Goal: Task Accomplishment & Management: Complete application form

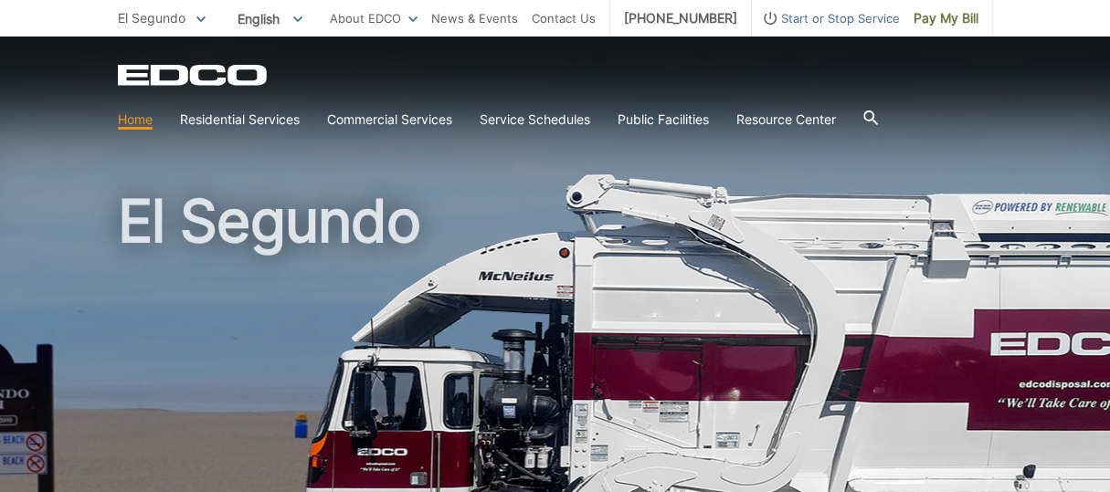
click at [191, 15] on p "El Segundo" at bounding box center [162, 18] width 88 height 20
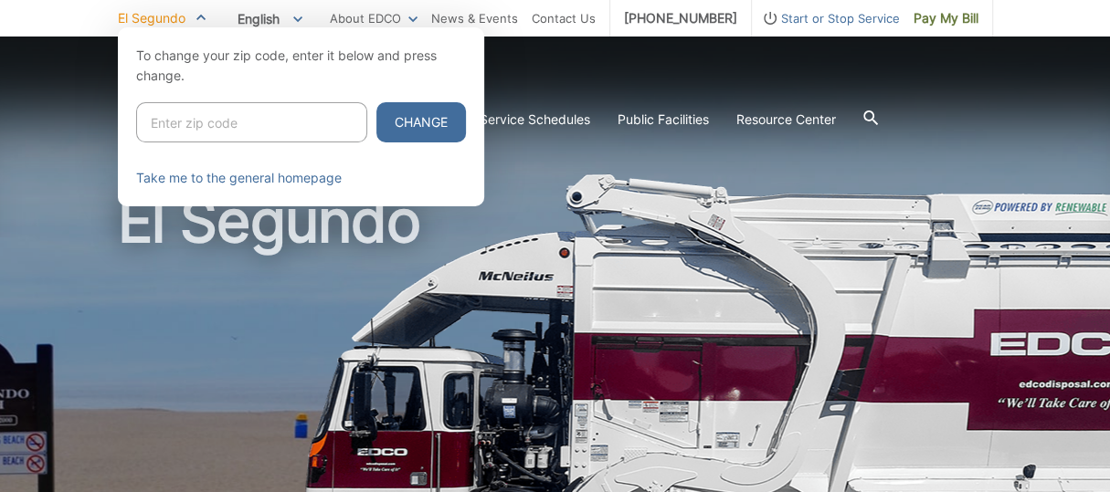
click at [184, 122] on input "Enter zip code" at bounding box center [251, 122] width 231 height 40
type input "91932"
click at [416, 122] on button "Change" at bounding box center [421, 122] width 90 height 40
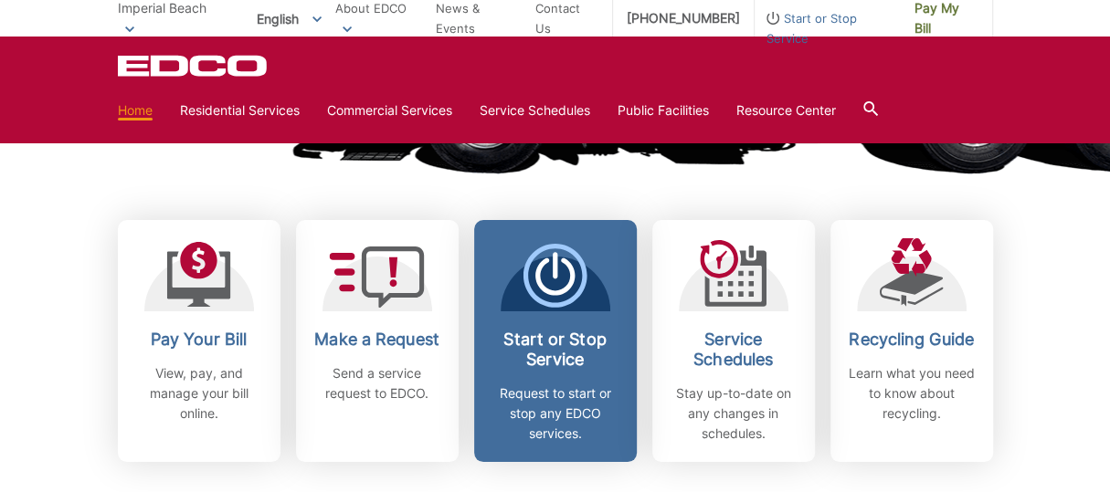
scroll to position [548, 0]
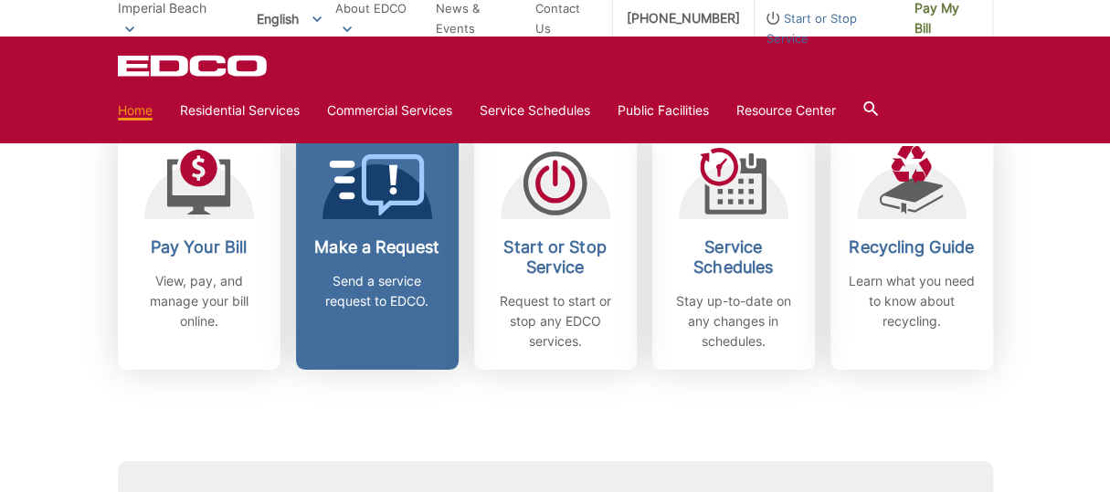
click at [407, 207] on icon at bounding box center [377, 184] width 96 height 61
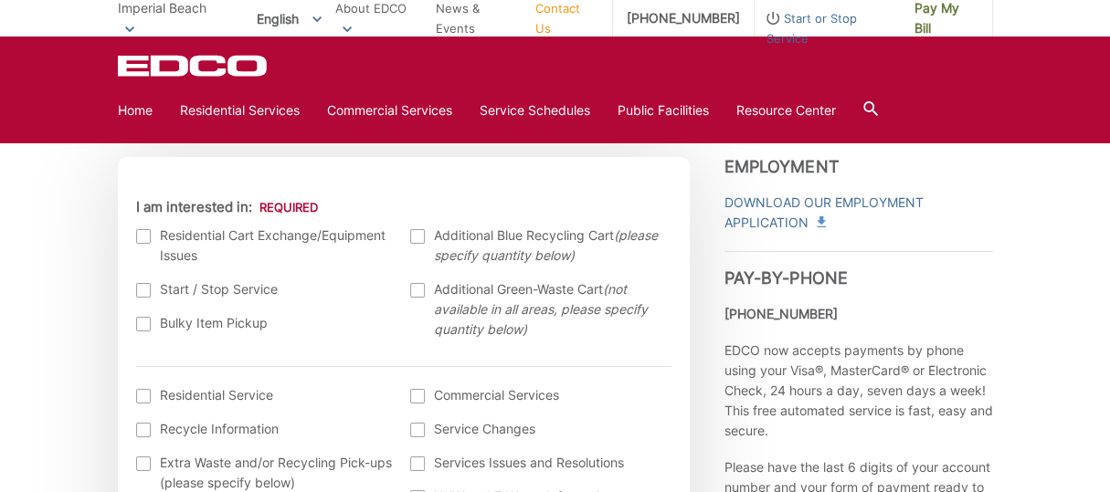
scroll to position [548, 0]
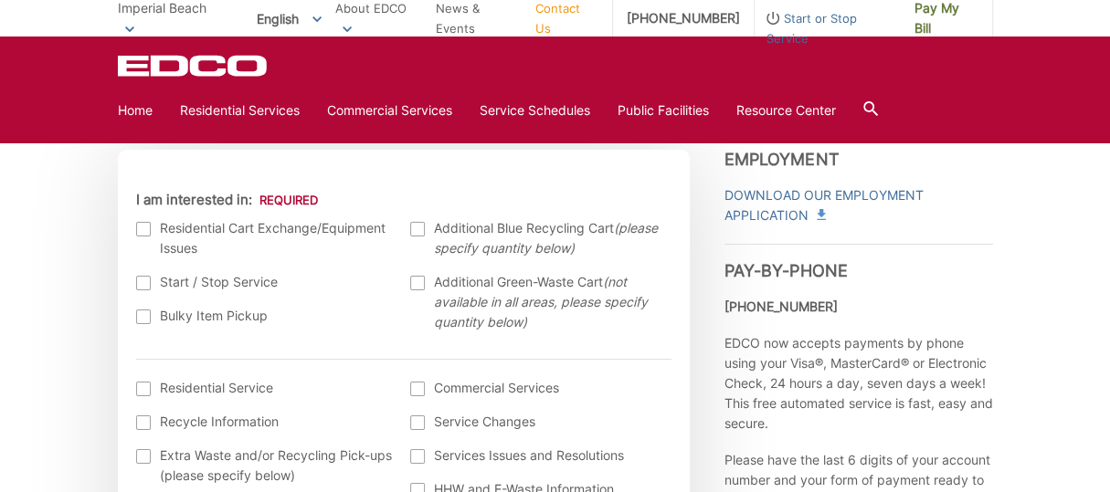
click at [146, 320] on div at bounding box center [143, 317] width 15 height 15
click at [0, 0] on input "Bulky Item Pickup" at bounding box center [0, 0] width 0 height 0
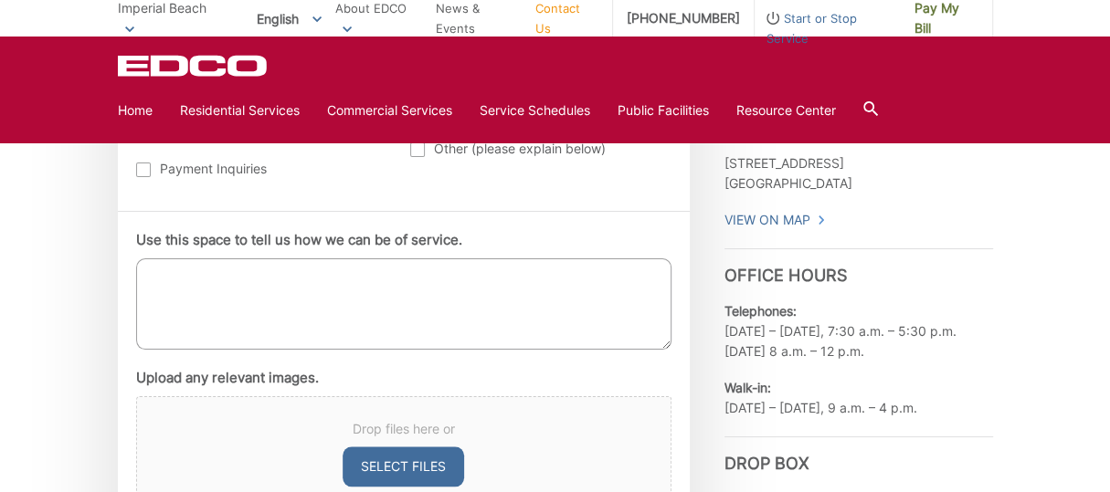
scroll to position [1005, 0]
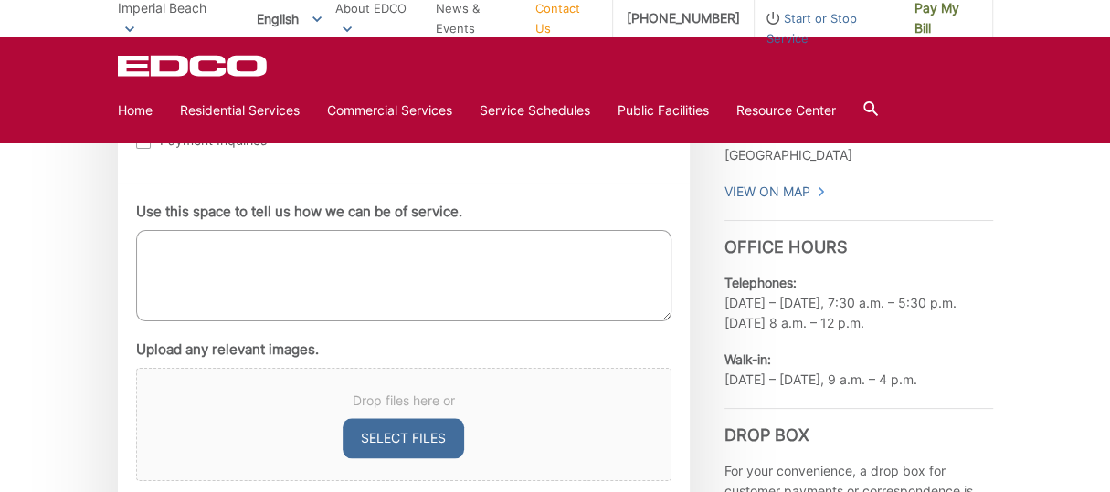
click at [217, 271] on textarea "Use this space to tell us how we can be of service." at bounding box center [403, 275] width 535 height 91
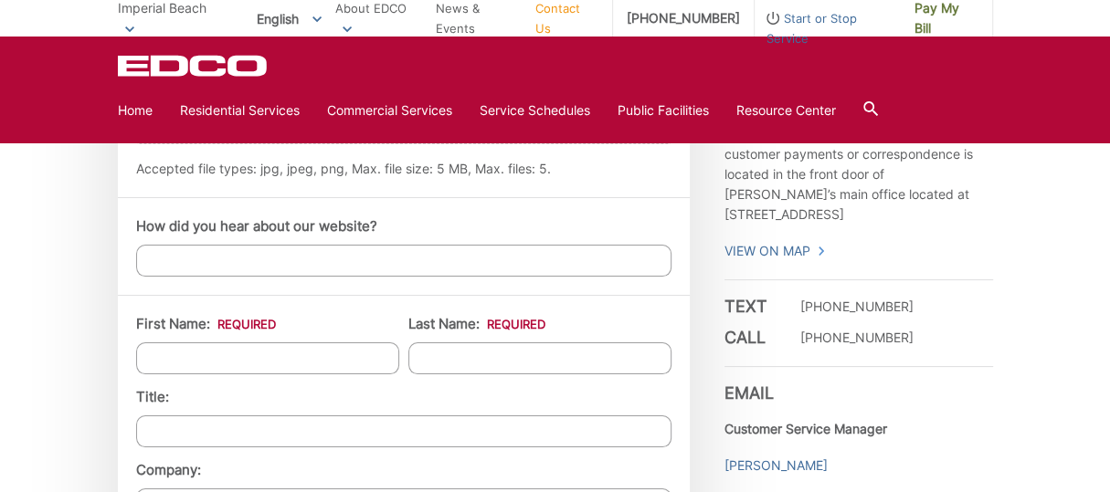
scroll to position [1370, 0]
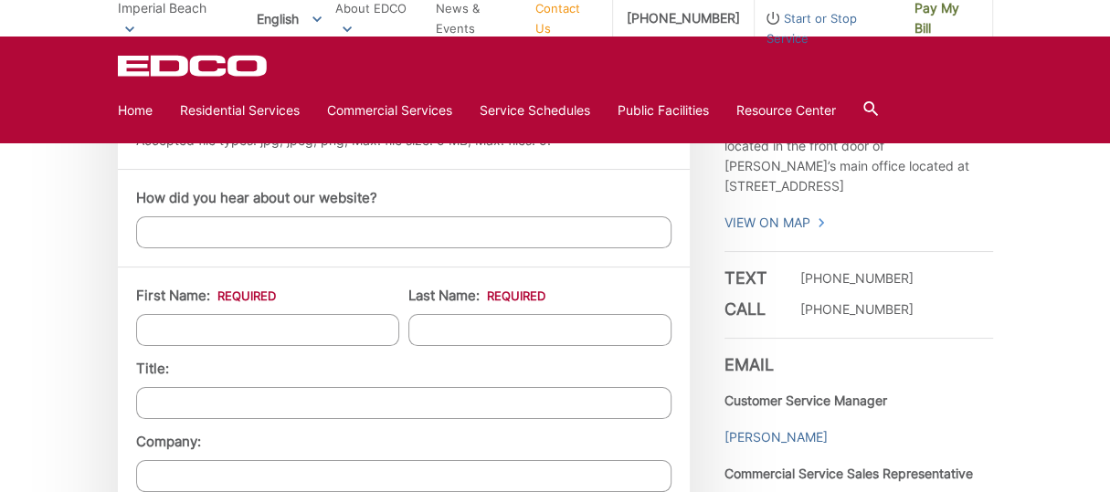
type textarea "looking to have a couch picked up"
click at [210, 328] on input "First Name: *" at bounding box center [267, 330] width 263 height 32
type input "israel"
type input "brackett"
type input "230 CALLA AVE"
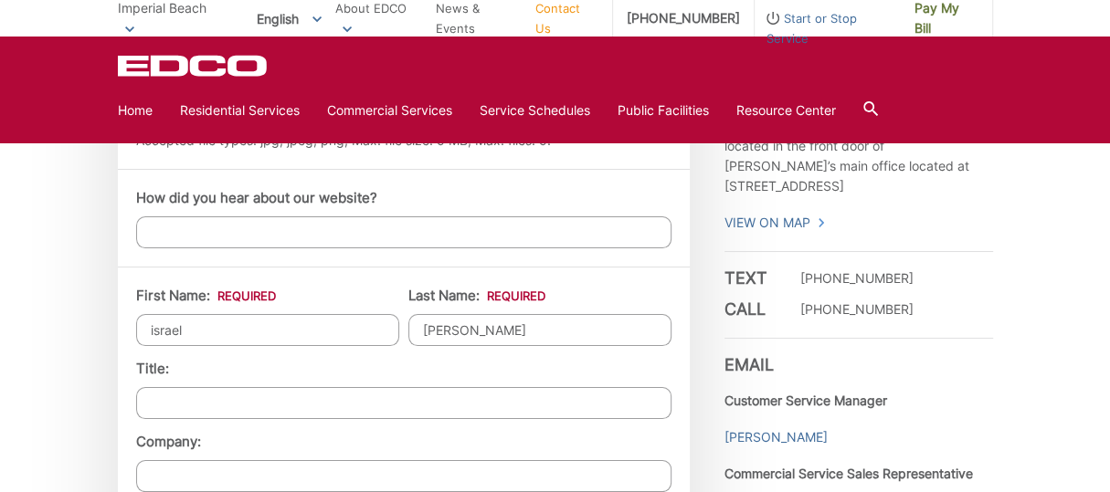
type input "IMPERIAL BEACH"
type input "91932"
type input "6199573312"
type input "ibizzyht@gmail.com"
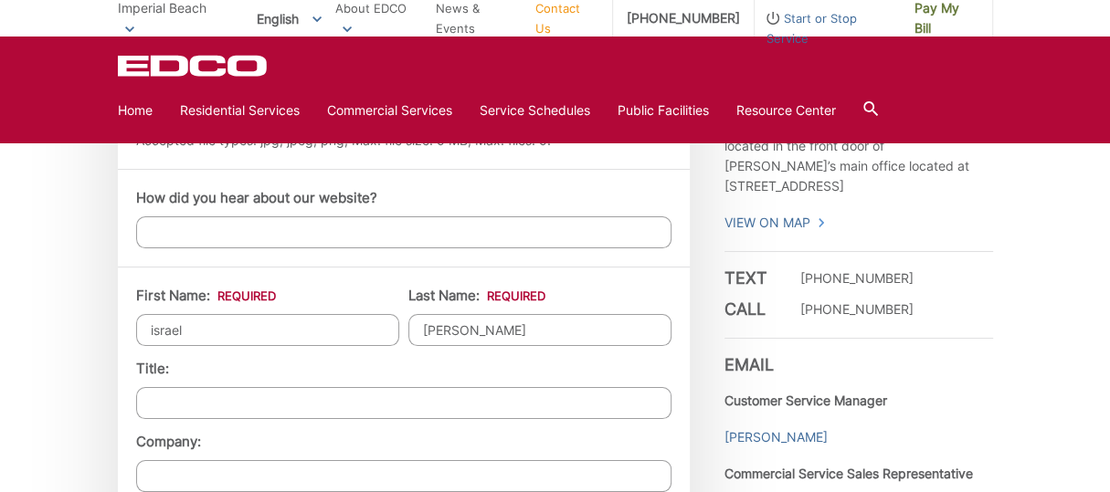
type input "(619) 957-3312"
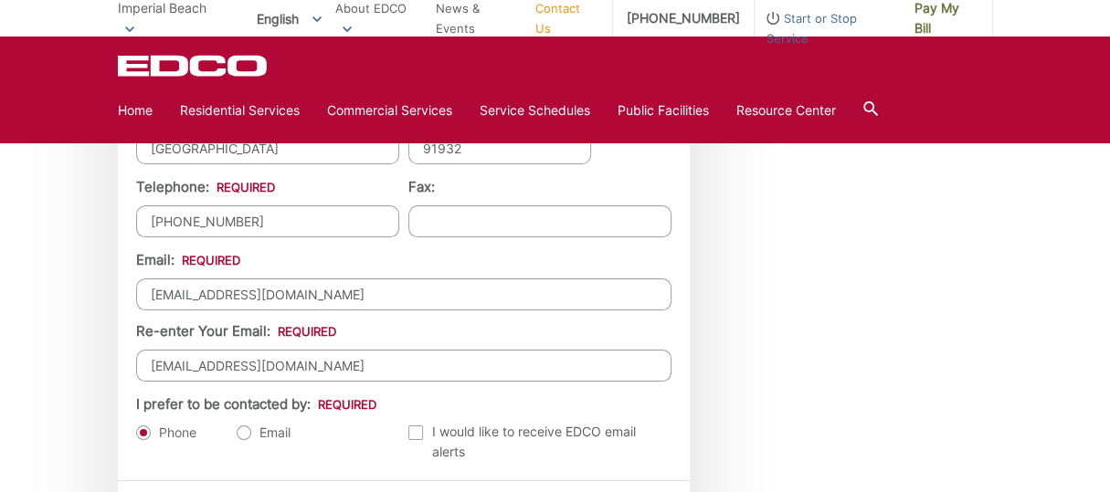
scroll to position [2010, 0]
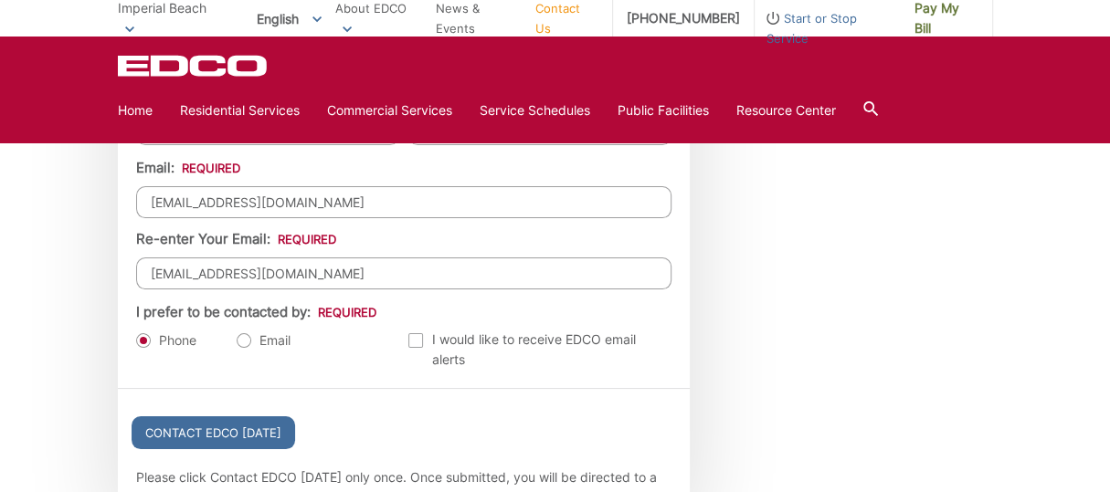
click at [248, 333] on label "Email" at bounding box center [264, 341] width 54 height 18
radio input "true"
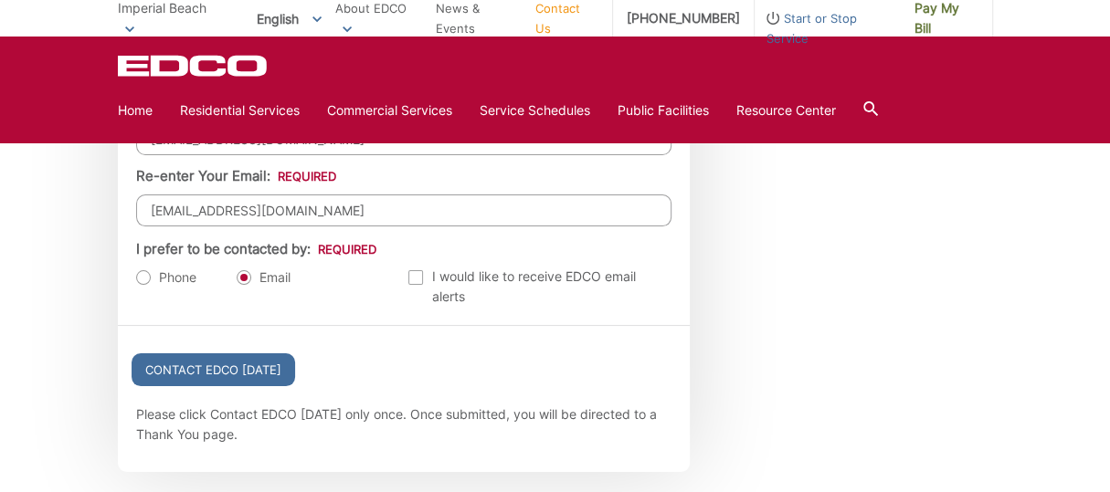
scroll to position [2101, 0]
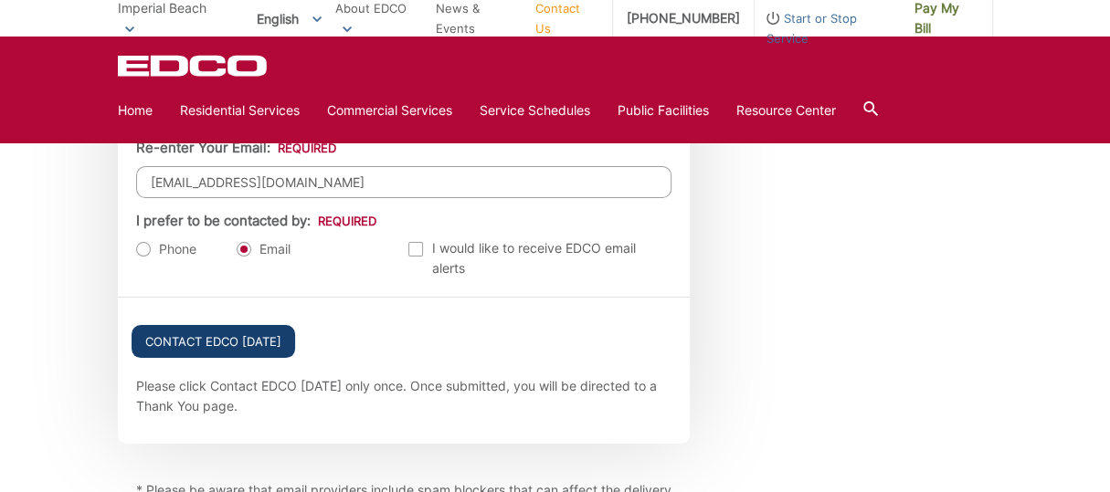
click at [225, 329] on input "Contact EDCO Today" at bounding box center [214, 341] width 164 height 33
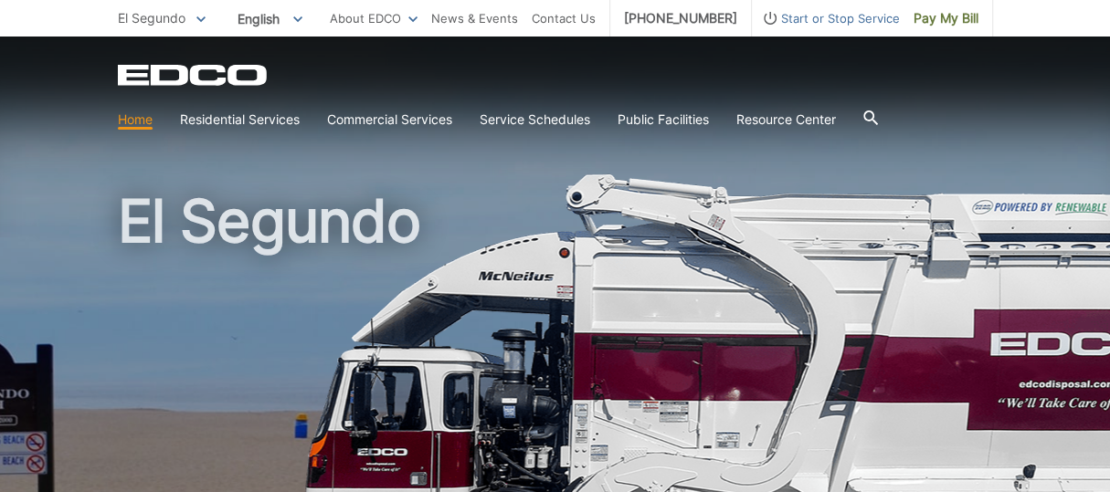
click at [199, 17] on icon at bounding box center [200, 19] width 9 height 6
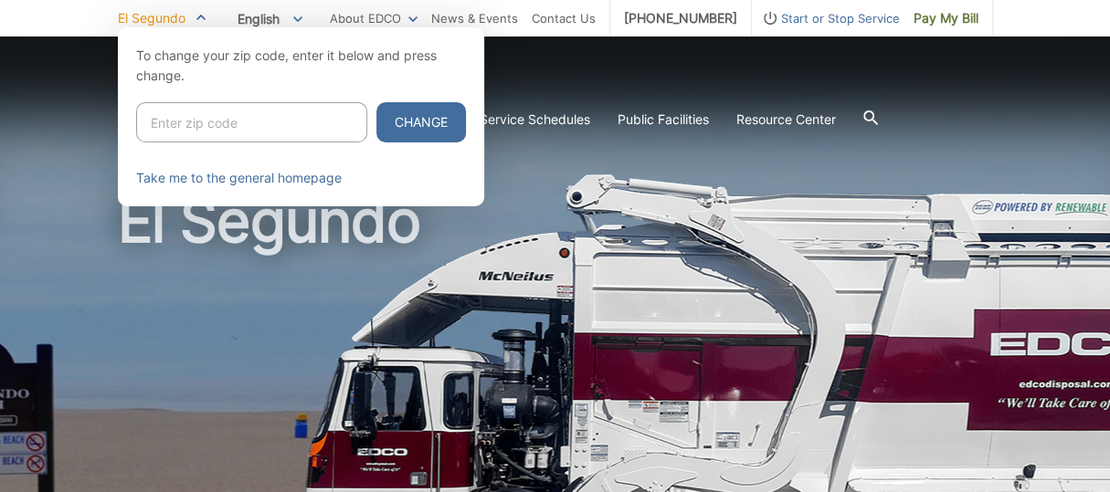
click at [204, 123] on input "Enter zip code" at bounding box center [251, 122] width 231 height 40
type input "91932"
click at [392, 122] on button "Change" at bounding box center [421, 122] width 90 height 40
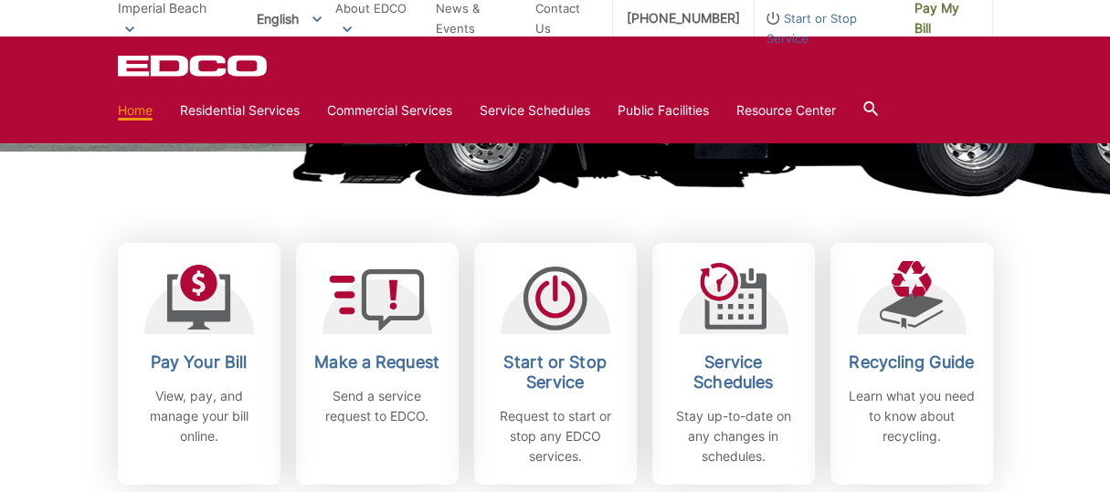
scroll to position [456, 0]
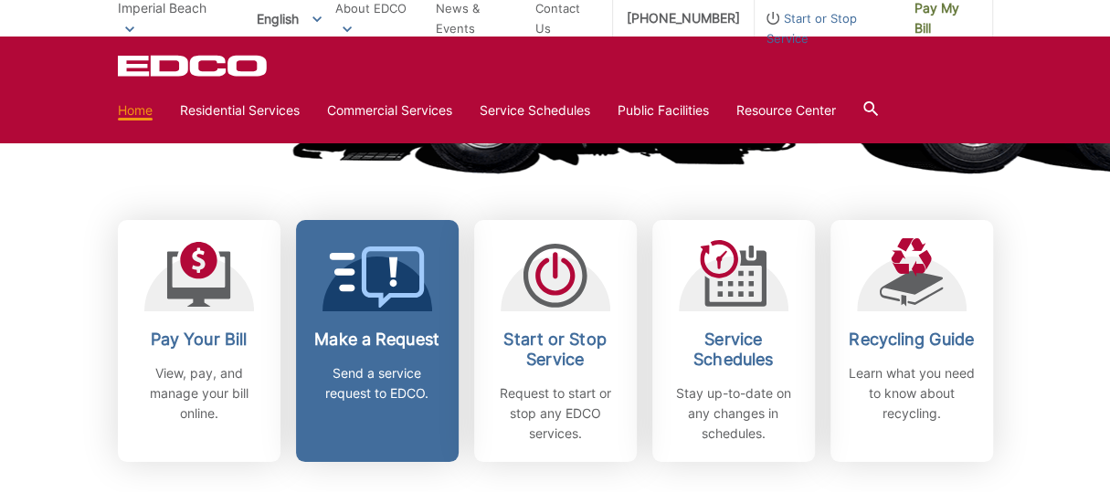
click at [367, 276] on icon at bounding box center [377, 277] width 96 height 61
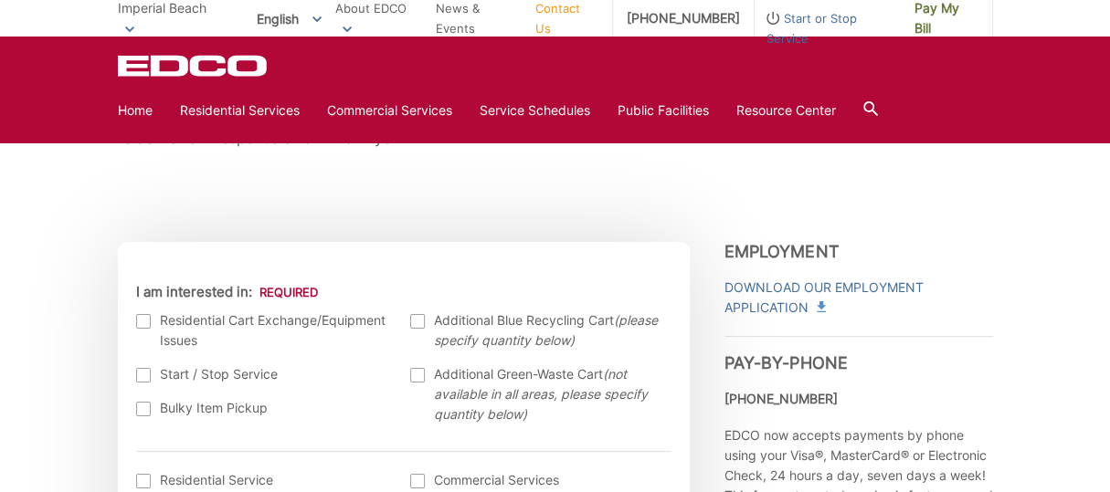
scroll to position [548, 0]
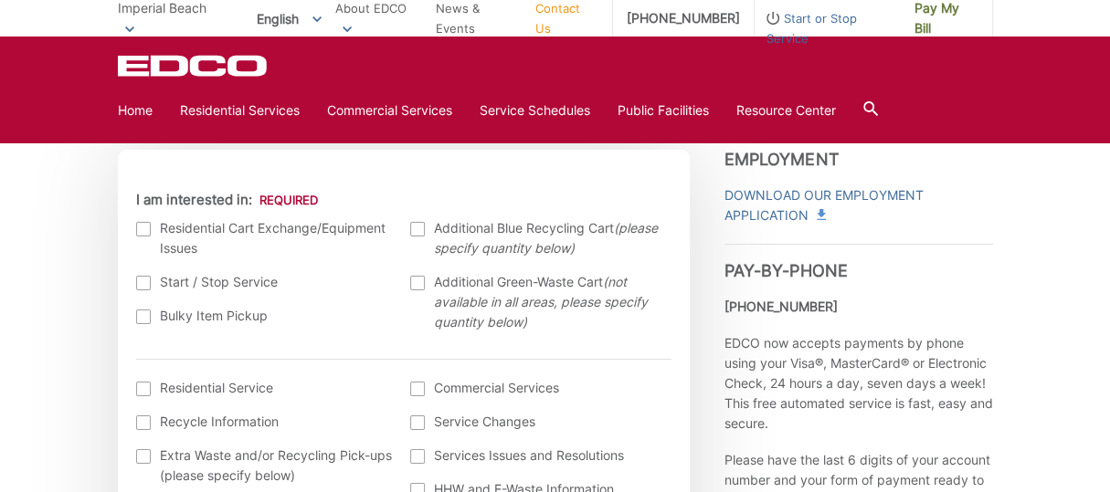
click at [149, 316] on div at bounding box center [143, 317] width 15 height 15
click at [0, 0] on input "Bulky Item Pickup" at bounding box center [0, 0] width 0 height 0
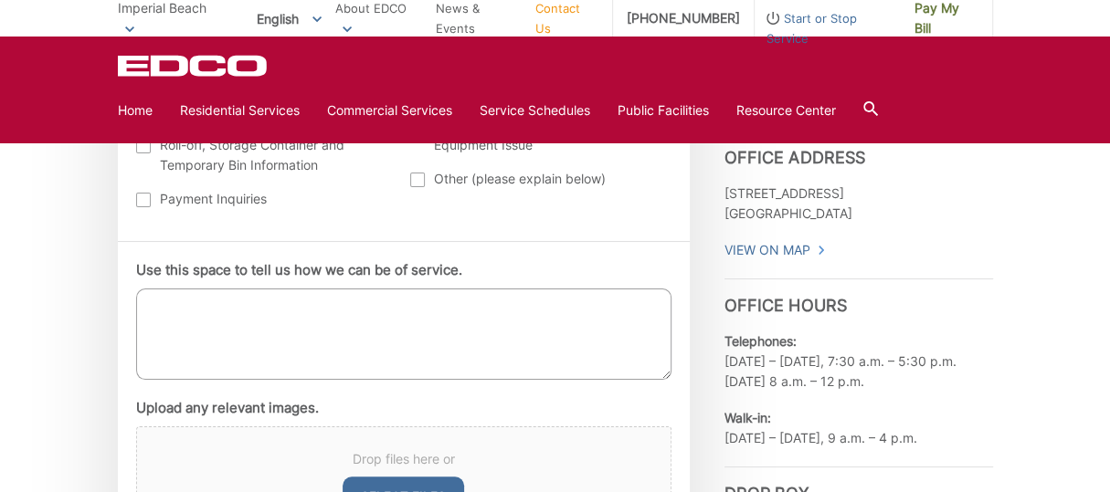
scroll to position [1005, 0]
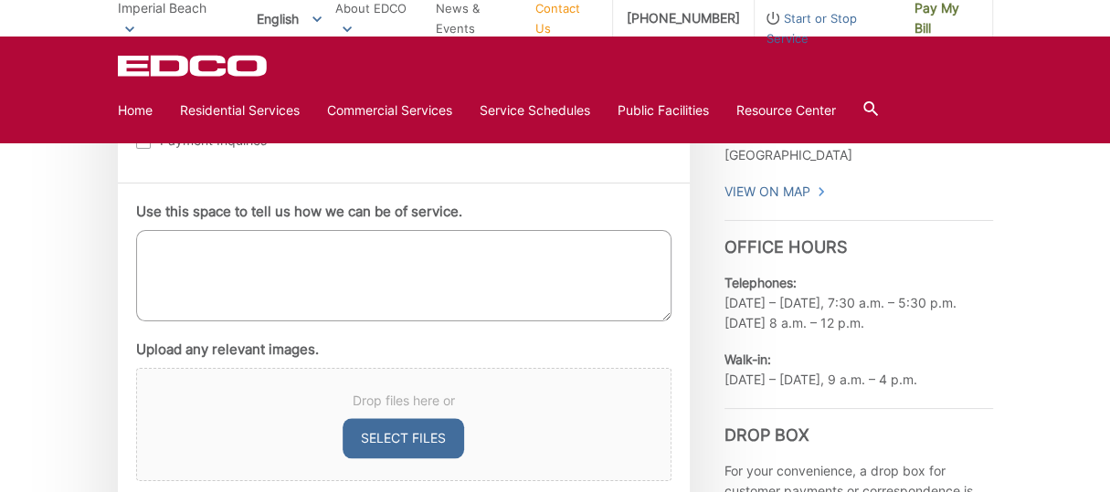
click at [164, 260] on textarea "Use this space to tell us how we can be of service." at bounding box center [403, 275] width 535 height 91
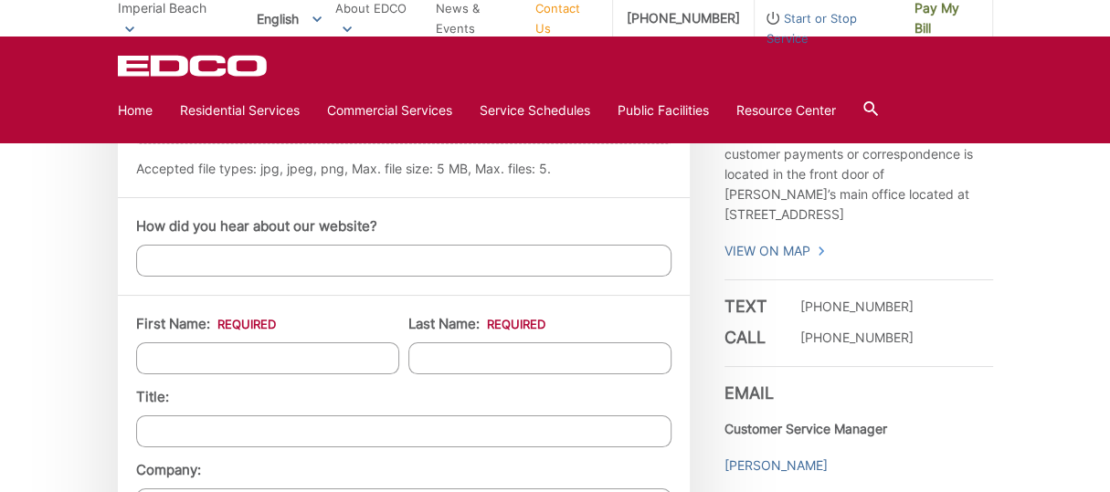
scroll to position [1370, 0]
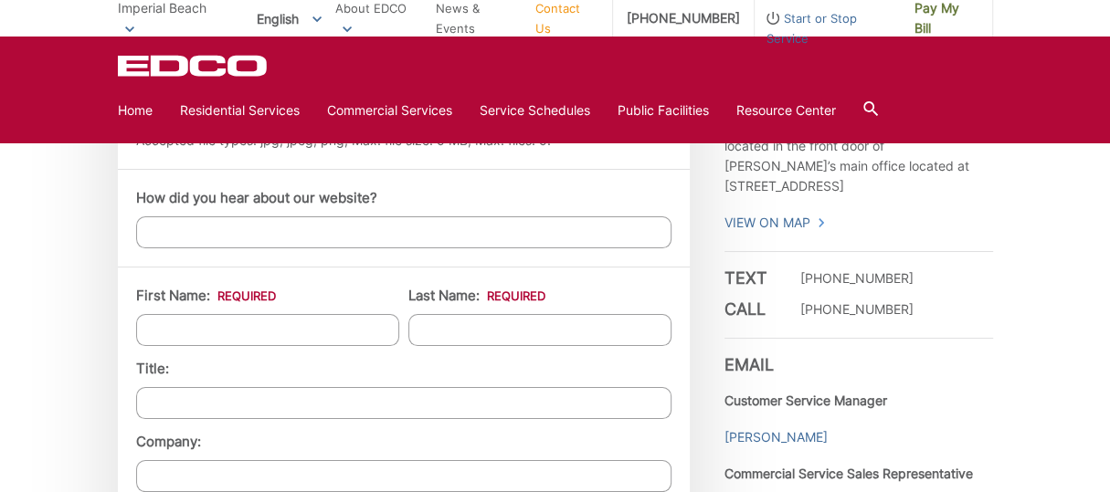
type textarea "Looking to have 1 piece of couch picked up"
click at [196, 332] on input "First Name: *" at bounding box center [267, 330] width 263 height 32
type input "israel"
type input "[PERSON_NAME]"
type input "[STREET_ADDRESS]"
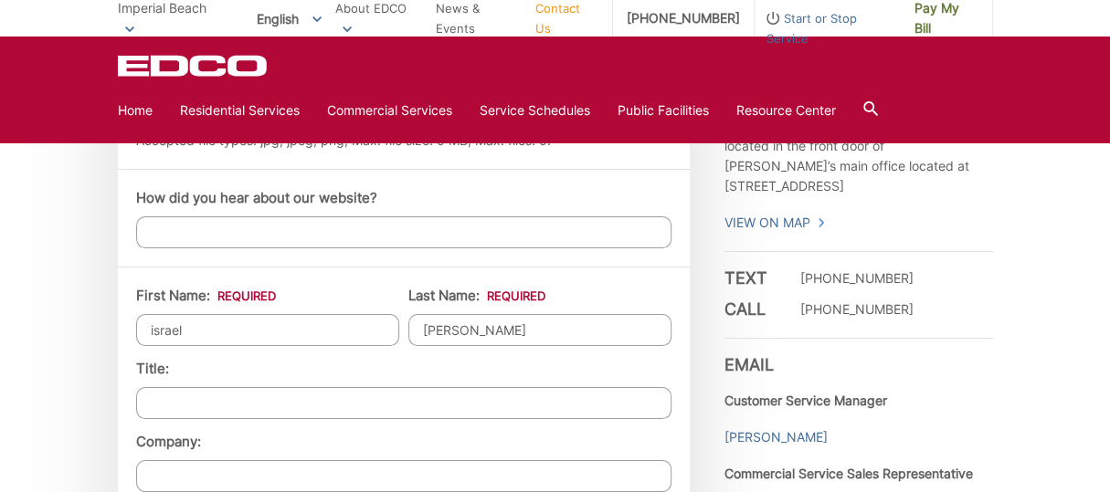
type input "[GEOGRAPHIC_DATA]"
type input "91932"
type input "6199573312"
type input "[EMAIL_ADDRESS][DOMAIN_NAME]"
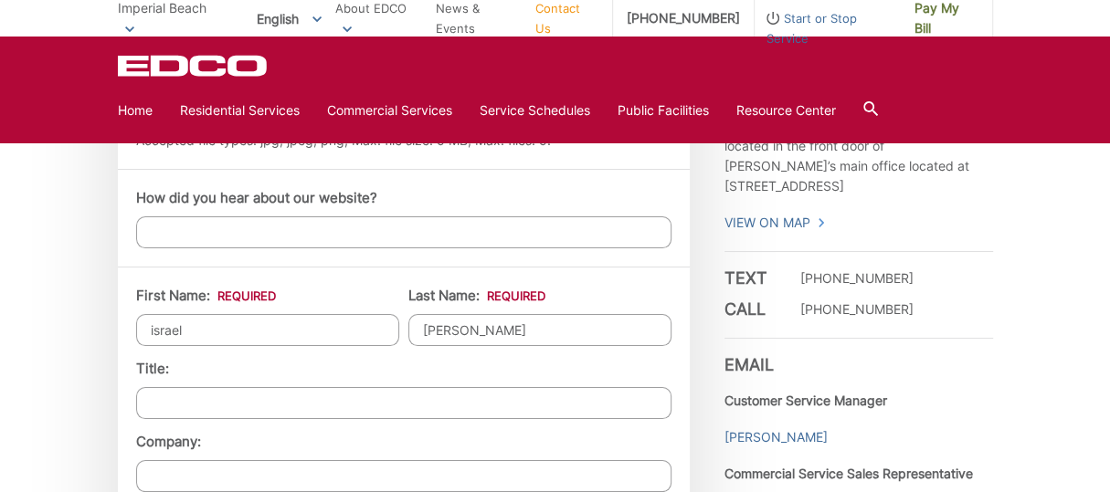
type input "[PHONE_NUMBER]"
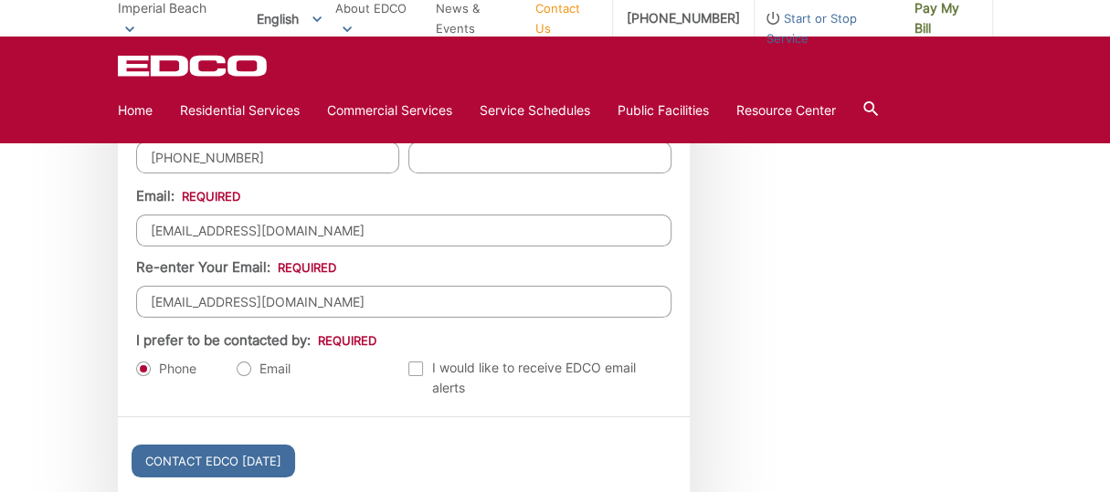
scroll to position [2010, 0]
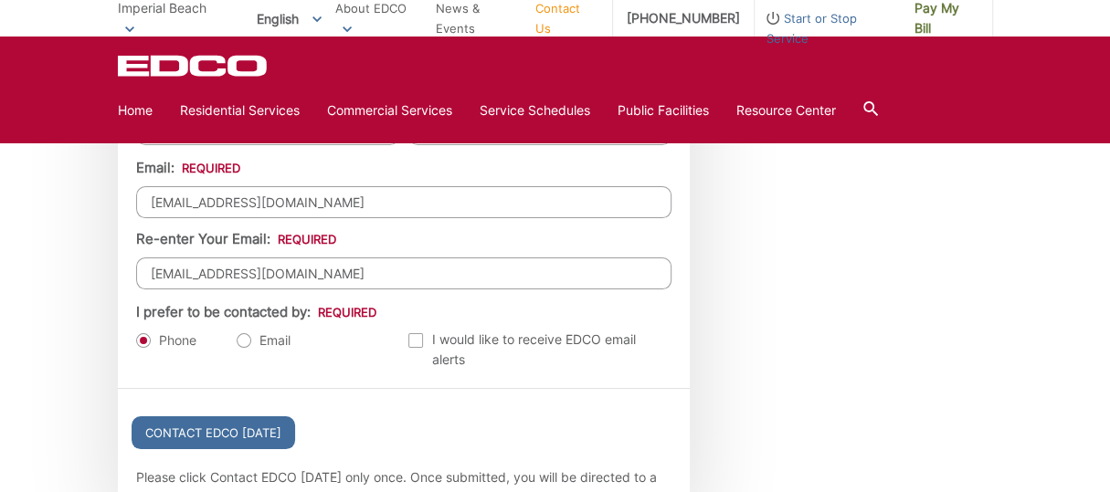
click at [242, 332] on label "Email" at bounding box center [264, 341] width 54 height 18
radio input "true"
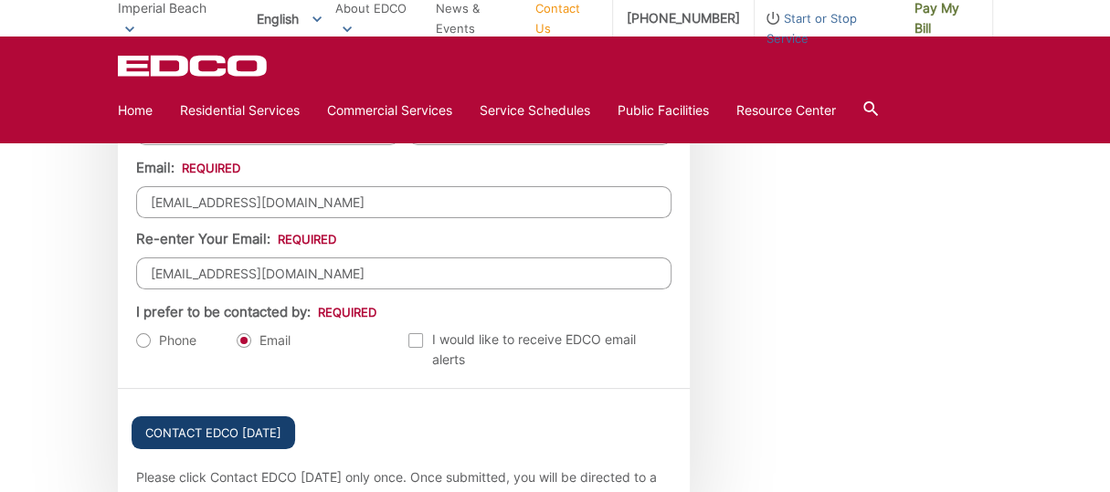
click at [226, 421] on input "Contact EDCO [DATE]" at bounding box center [214, 433] width 164 height 33
